Goal: Find specific page/section: Go to known website

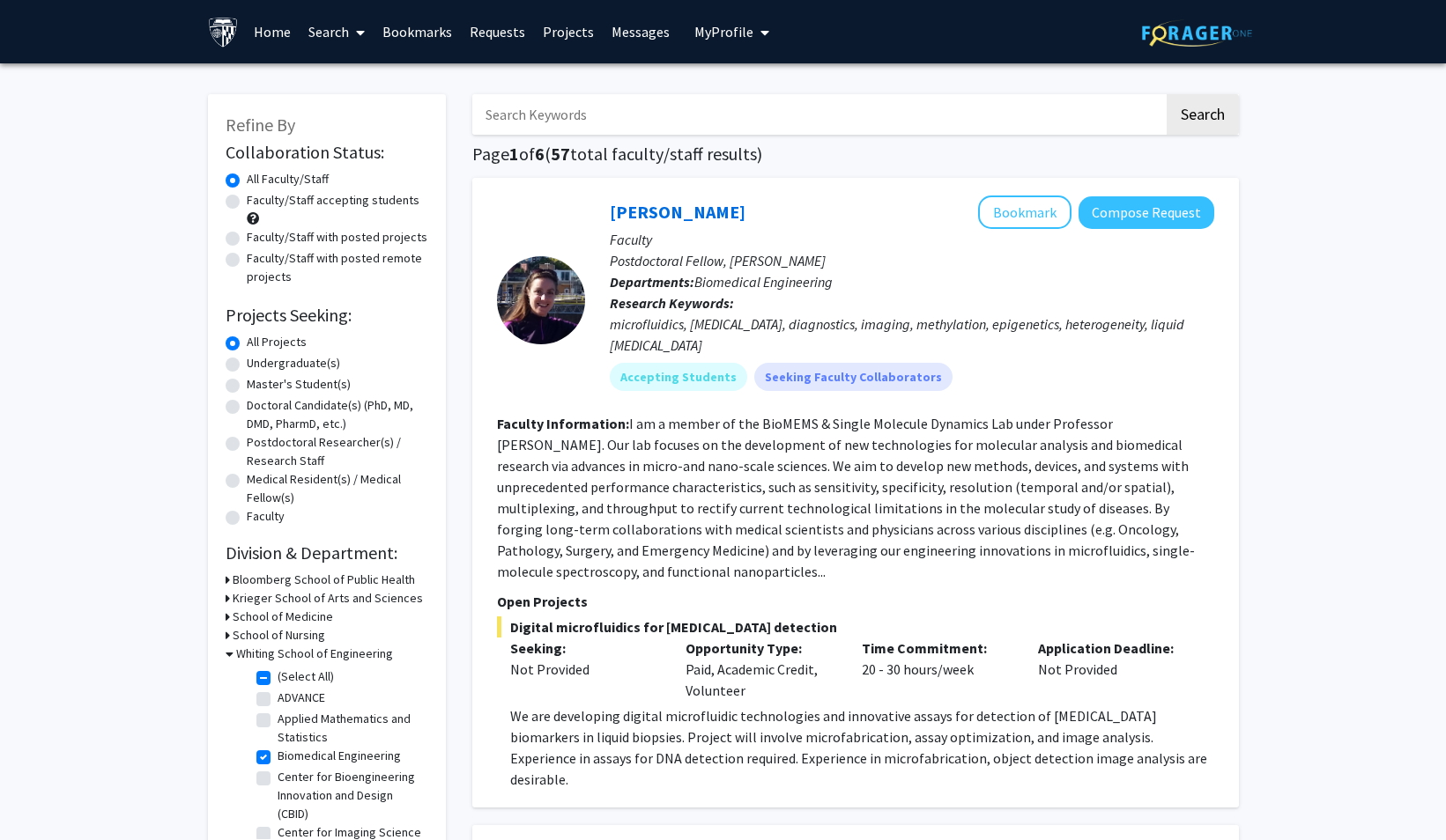
scroll to position [1215, 0]
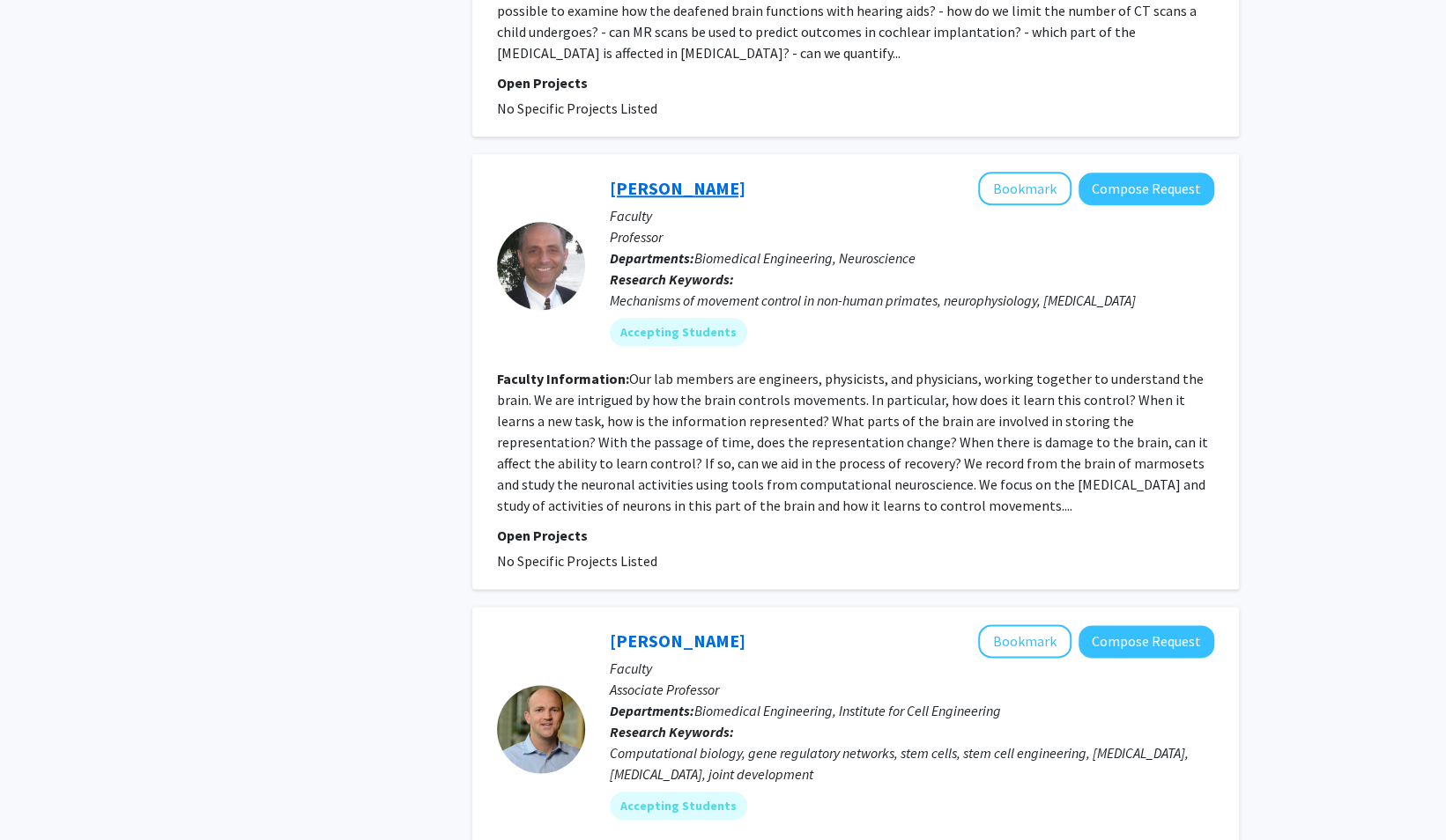
click at [662, 177] on link "[PERSON_NAME]" at bounding box center [677, 188] width 136 height 22
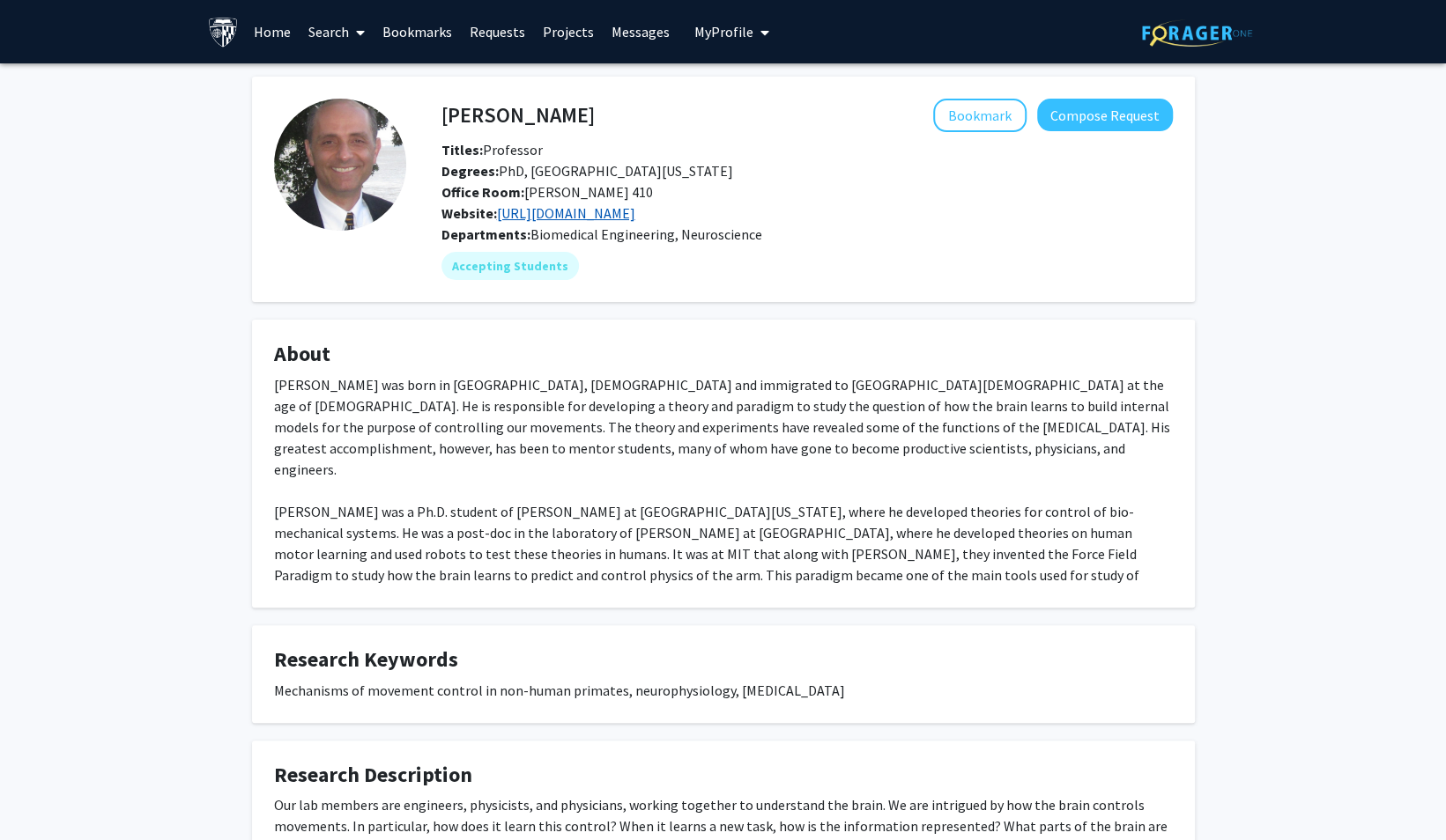
click at [622, 212] on link "[URL][DOMAIN_NAME]" at bounding box center [566, 213] width 139 height 18
